Goal: Navigation & Orientation: Find specific page/section

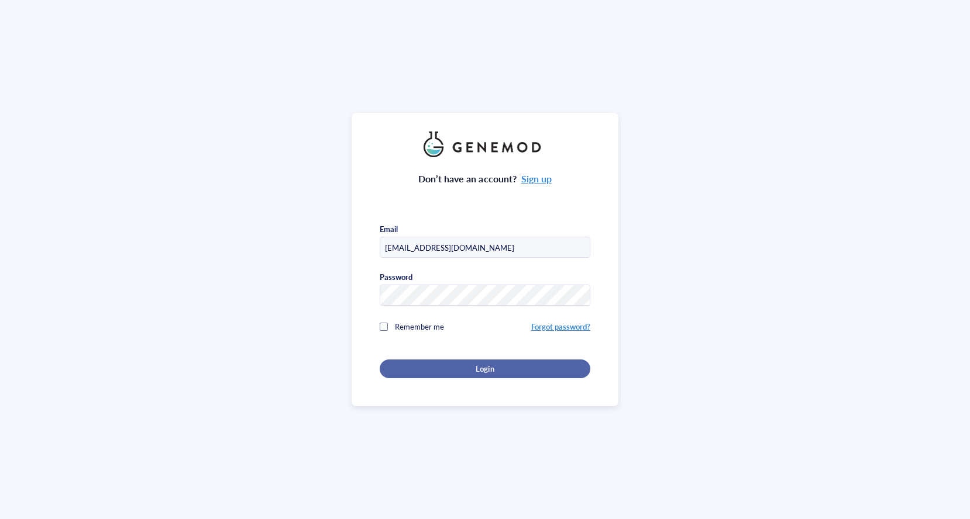
click at [414, 364] on div "Login" at bounding box center [484, 369] width 173 height 11
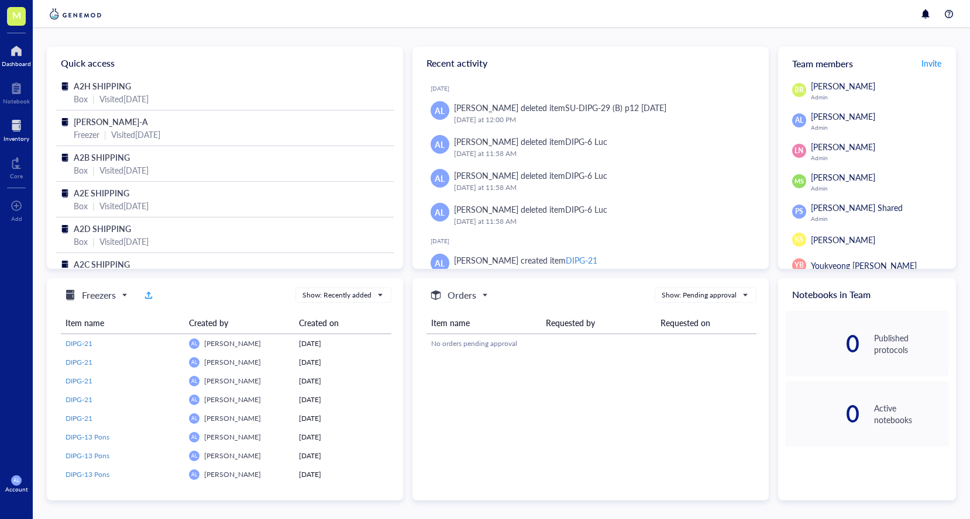
click at [18, 130] on div at bounding box center [17, 125] width 26 height 19
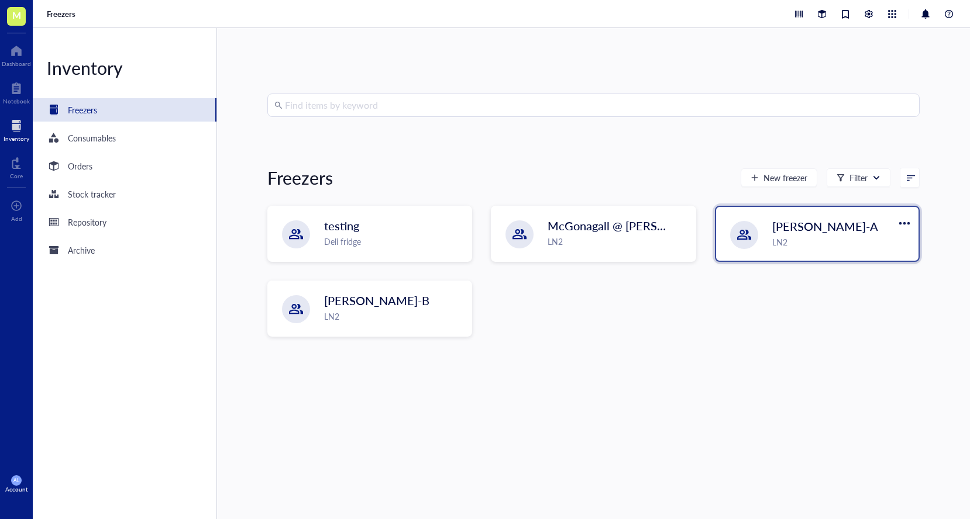
click at [829, 236] on div "LN2" at bounding box center [841, 242] width 139 height 13
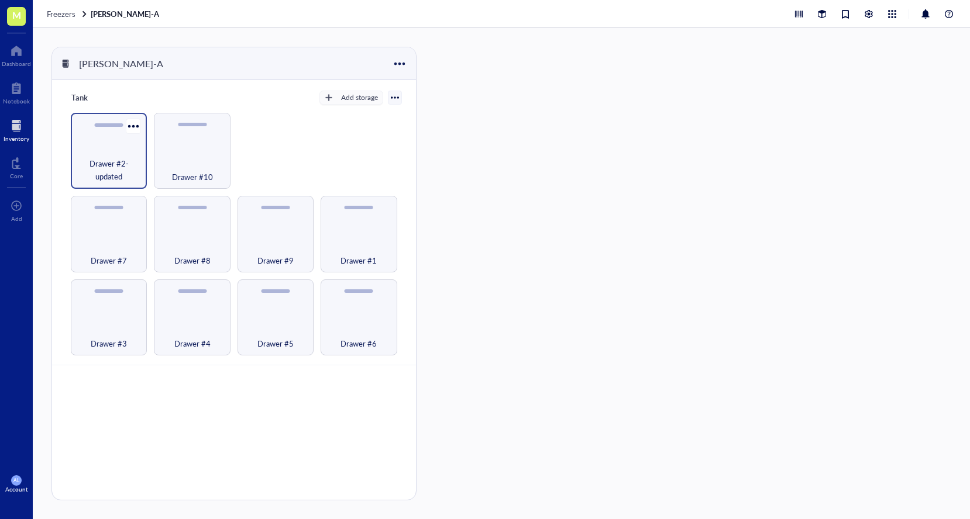
click at [119, 157] on div "Drawer #2-updated" at bounding box center [109, 151] width 76 height 76
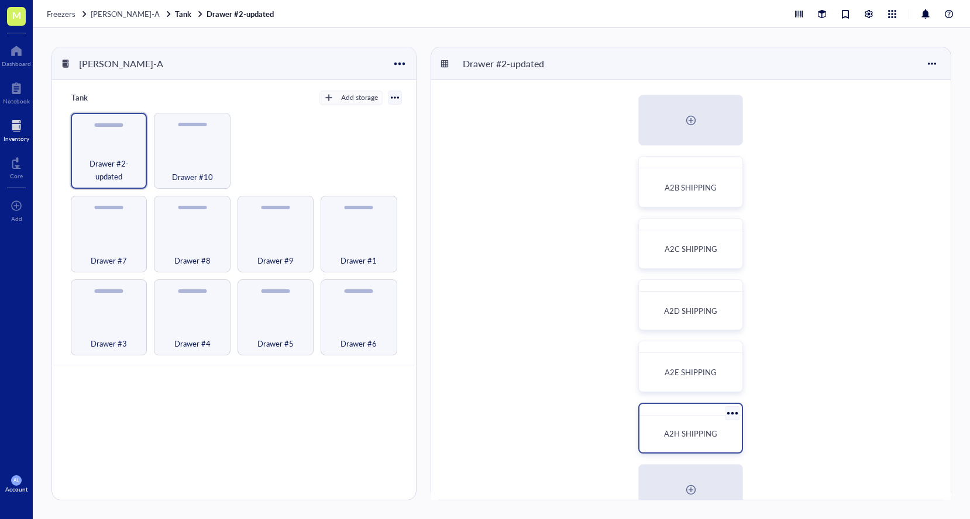
click at [696, 425] on div "A2H SHIPPING" at bounding box center [690, 433] width 93 height 27
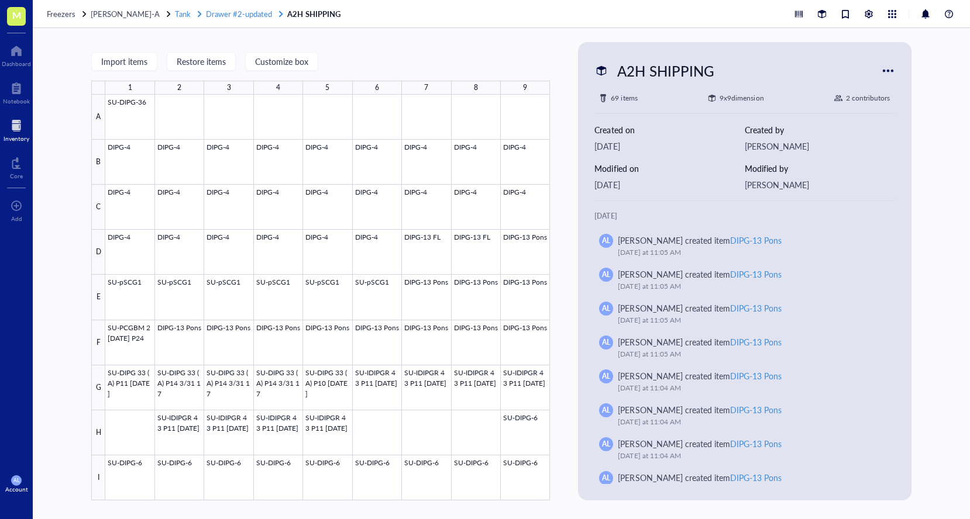
click at [251, 11] on span "Drawer #2-updated" at bounding box center [239, 13] width 66 height 11
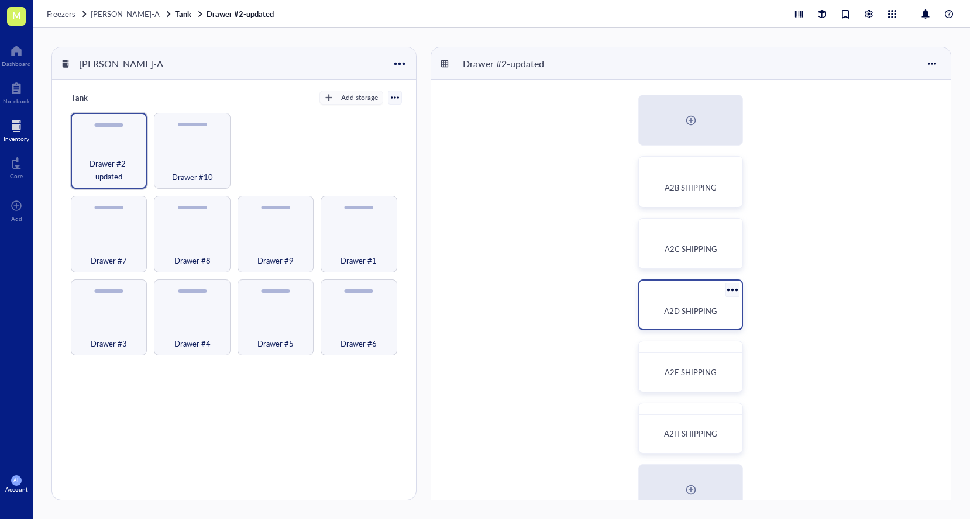
click at [706, 311] on span "A2D SHIPPING" at bounding box center [690, 310] width 53 height 11
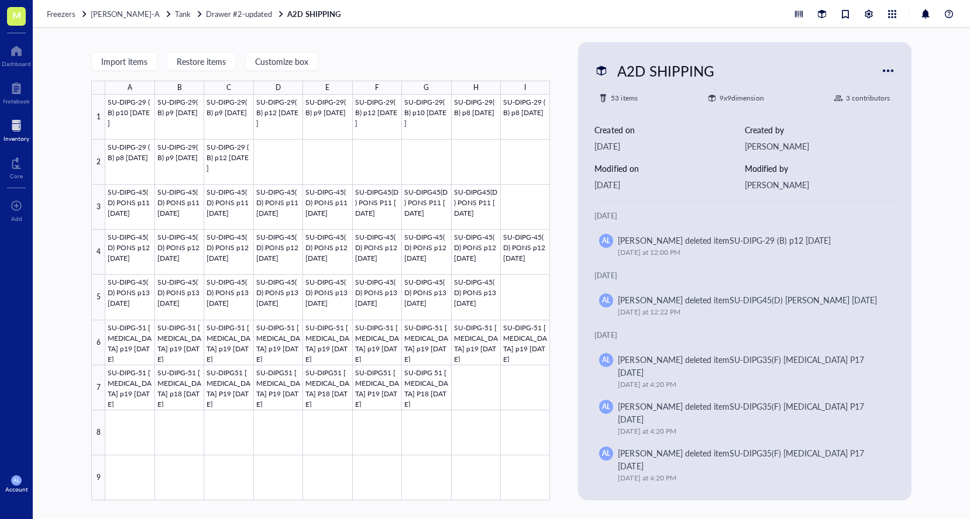
click at [16, 124] on div at bounding box center [17, 125] width 26 height 19
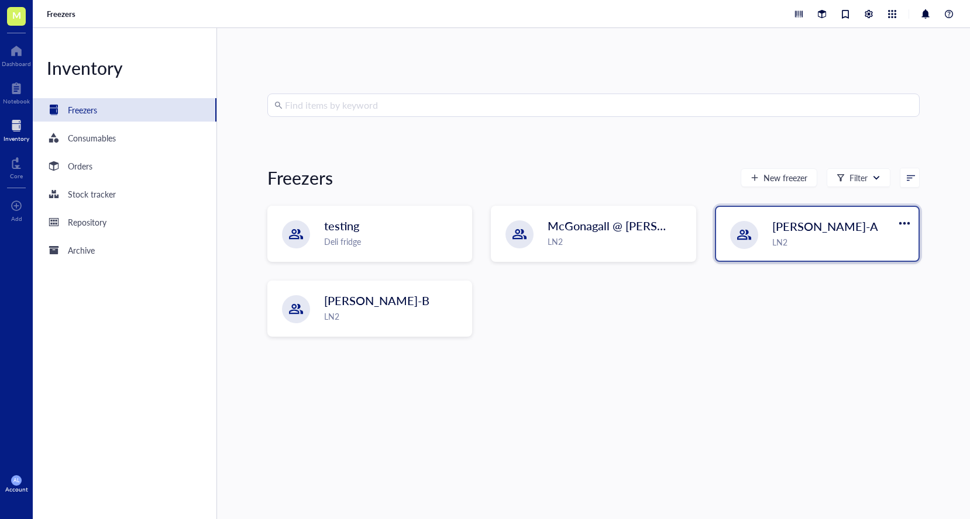
click at [805, 229] on span "[PERSON_NAME]-A" at bounding box center [825, 226] width 106 height 16
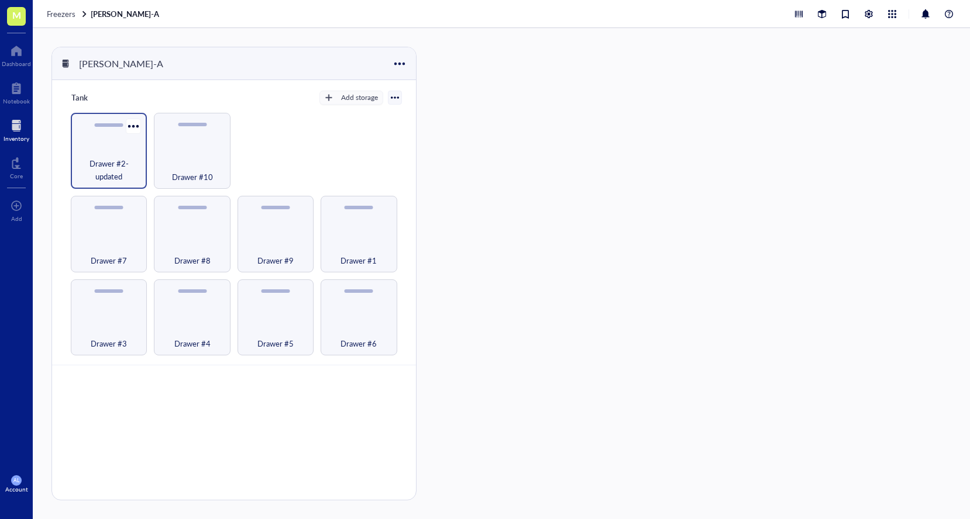
click at [106, 164] on span "Drawer #2-updated" at bounding box center [109, 170] width 64 height 26
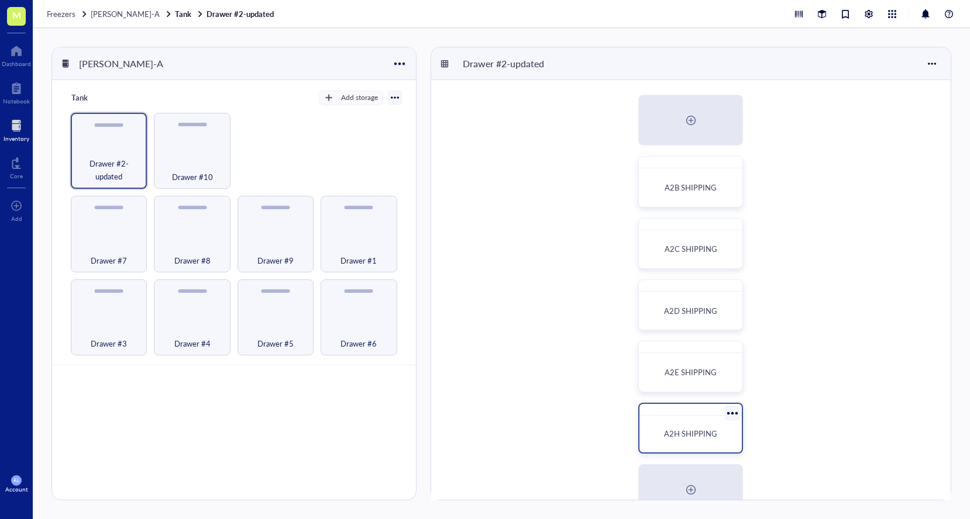
click at [692, 425] on div "A2H SHIPPING" at bounding box center [690, 433] width 93 height 27
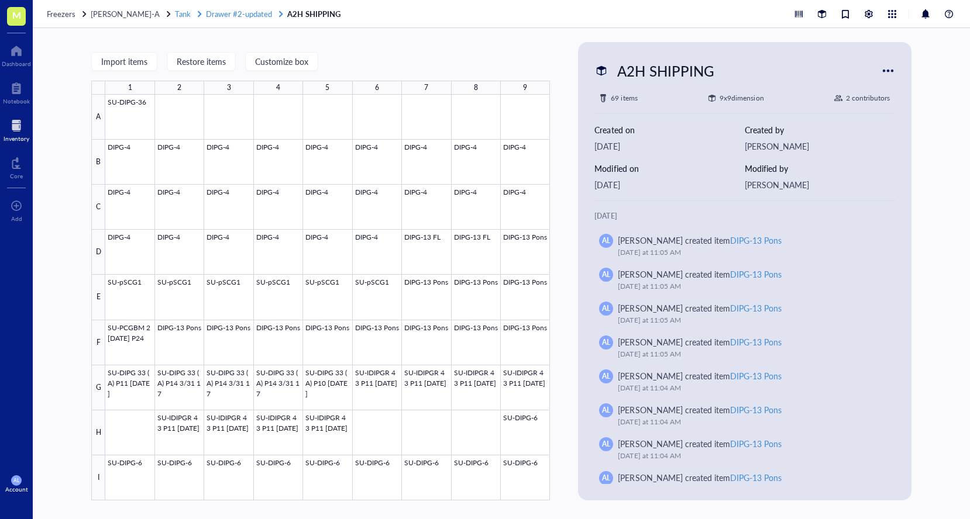
click at [236, 12] on span "Drawer #2-updated" at bounding box center [239, 13] width 66 height 11
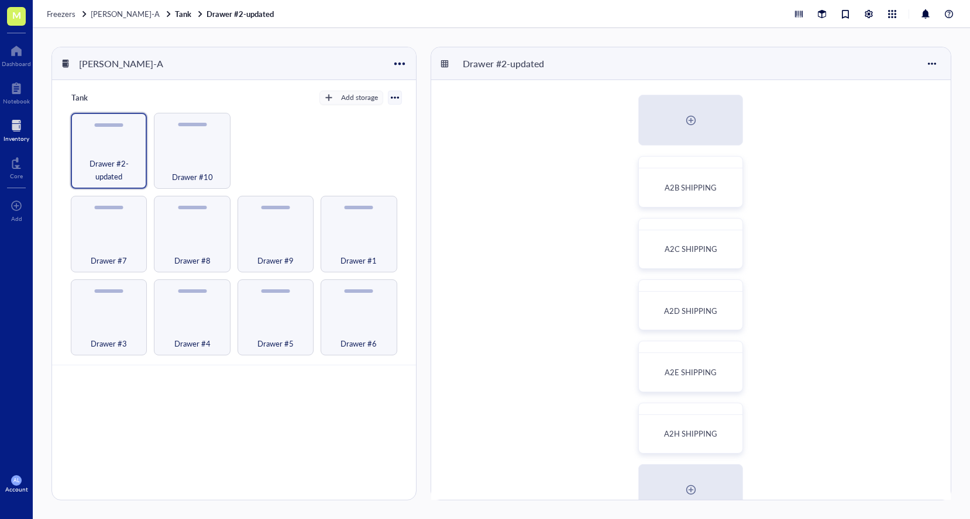
click at [694, 272] on div "A2B SHIPPING A2C SHIPPING A2D SHIPPING A2E SHIPPING A2H SHIPPING test" at bounding box center [691, 428] width 520 height 697
click at [694, 254] on span "A2C SHIPPING" at bounding box center [690, 248] width 53 height 11
